Goal: Transaction & Acquisition: Purchase product/service

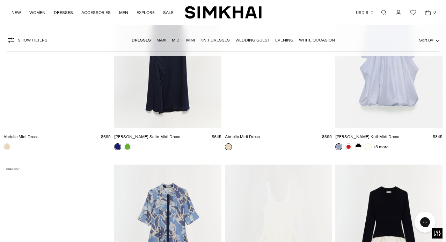
scroll to position [6324, 0]
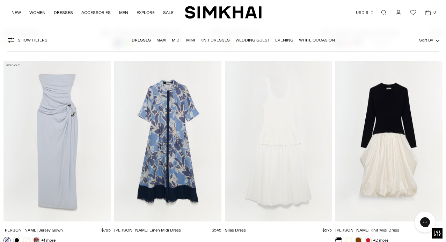
click at [0, 0] on img "Kenlie Taffeta Knit Midi Dress" at bounding box center [0, 0] width 0 height 0
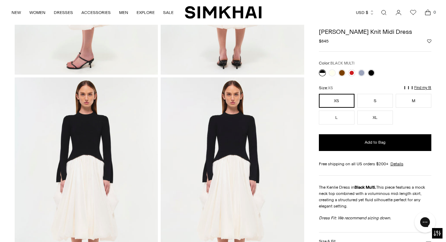
scroll to position [57, 0]
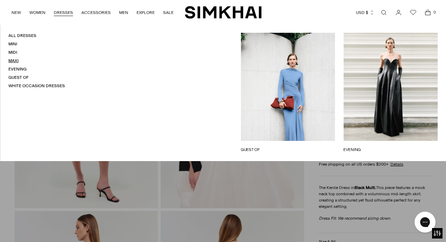
click at [14, 60] on link "Maxi" at bounding box center [13, 60] width 10 height 5
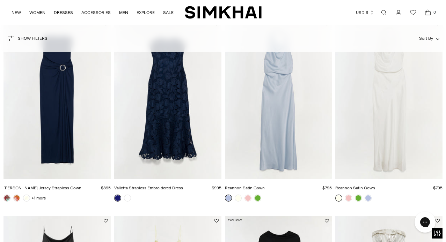
scroll to position [293, 0]
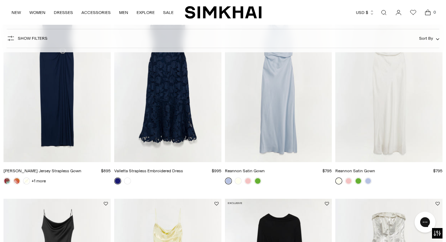
click at [0, 0] on img "Emma Jersey Strapless Gown" at bounding box center [0, 0] width 0 height 0
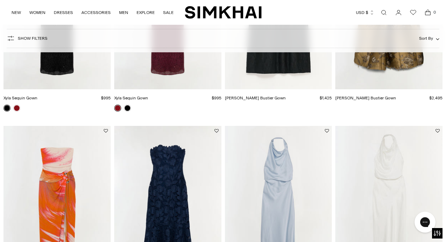
scroll to position [0, 0]
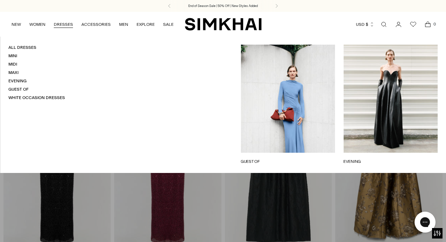
click at [399, 158] on link "EVENING" at bounding box center [390, 161] width 94 height 6
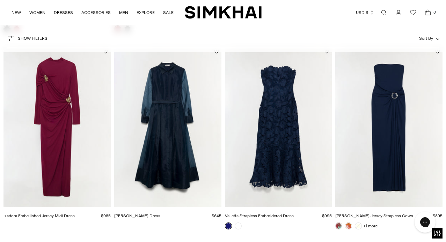
scroll to position [245, 0]
